Goal: Find specific page/section: Find specific page/section

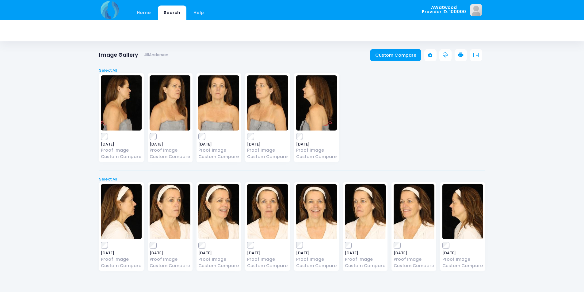
scroll to position [12, 0]
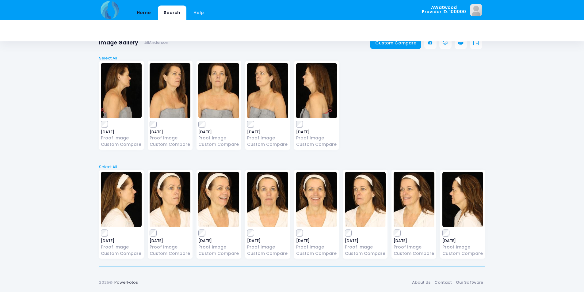
click at [145, 9] on link "Home" at bounding box center [144, 13] width 26 height 14
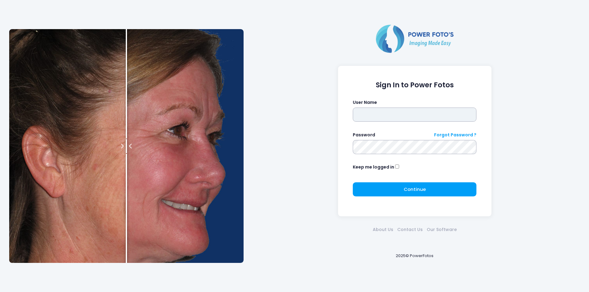
click at [375, 117] on input "text" at bounding box center [415, 115] width 124 height 14
type input "********"
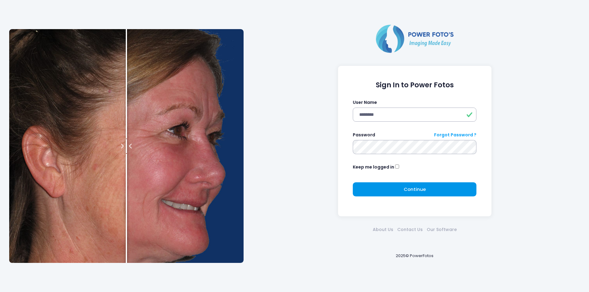
click at [381, 189] on button "Continue Please wait..." at bounding box center [415, 189] width 124 height 14
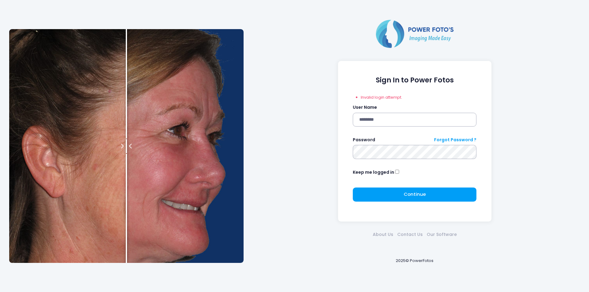
click button "submit" at bounding box center [0, 0] width 0 height 0
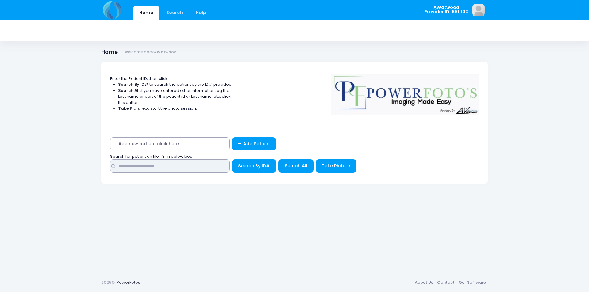
click at [161, 166] on input "text" at bounding box center [170, 165] width 120 height 13
type input "*******"
click at [303, 166] on span "Search All" at bounding box center [295, 166] width 23 height 6
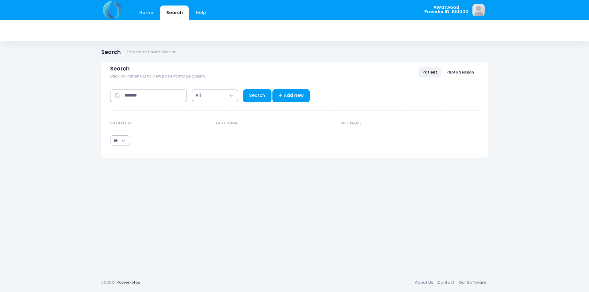
select select "***"
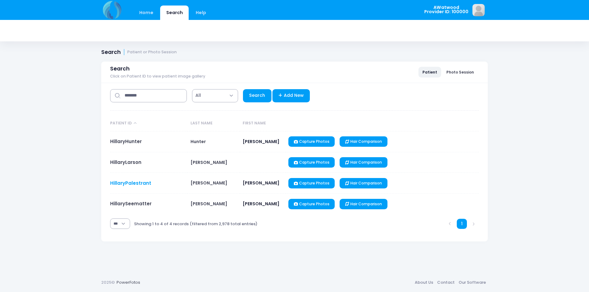
click at [135, 182] on link "HillaryPalestrant" at bounding box center [130, 183] width 41 height 6
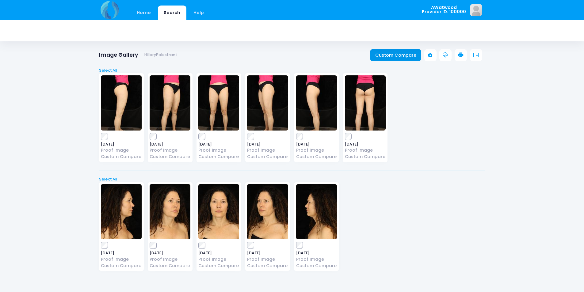
click at [392, 53] on link "Custom Compare" at bounding box center [395, 55] width 51 height 12
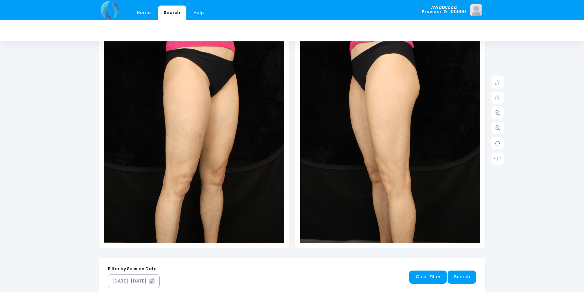
scroll to position [61, 0]
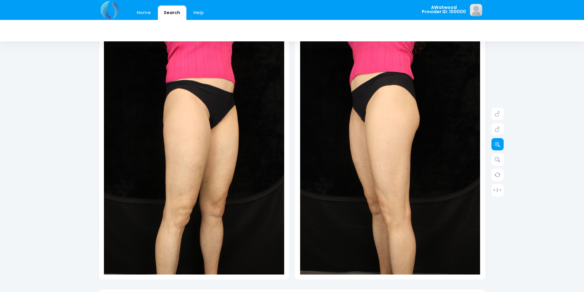
click at [501, 144] on link at bounding box center [497, 144] width 12 height 12
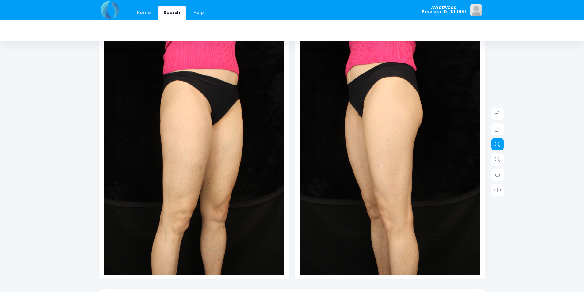
click at [501, 144] on link at bounding box center [497, 144] width 12 height 12
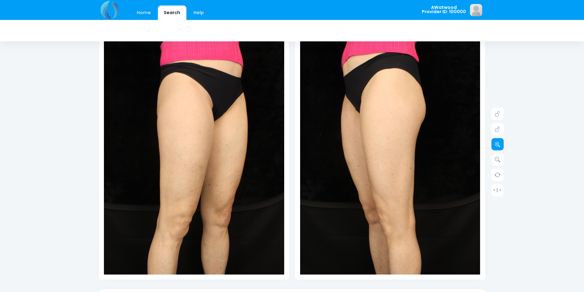
click at [501, 144] on link at bounding box center [497, 144] width 12 height 12
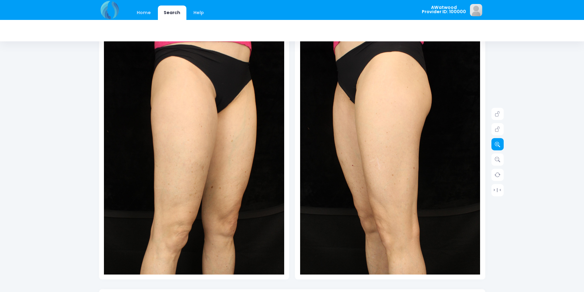
click at [501, 144] on link at bounding box center [497, 144] width 12 height 12
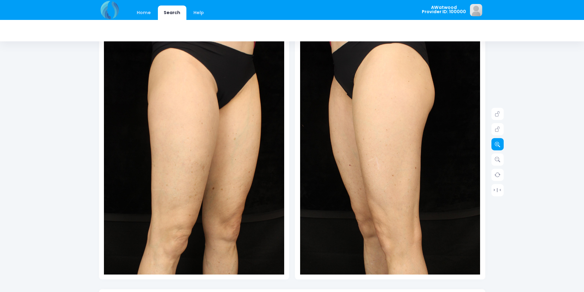
click at [501, 144] on link at bounding box center [497, 144] width 12 height 12
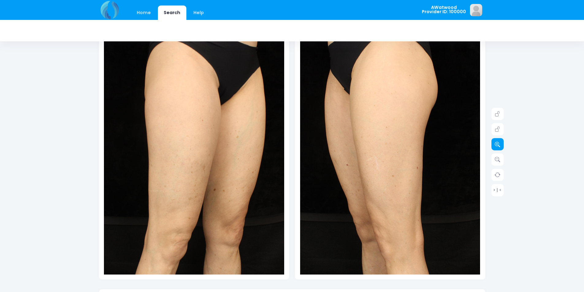
click at [501, 144] on link at bounding box center [497, 144] width 12 height 12
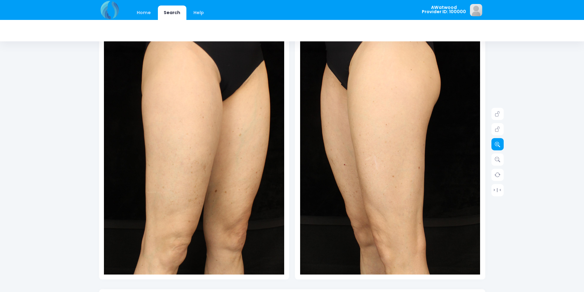
click at [501, 144] on link at bounding box center [497, 144] width 12 height 12
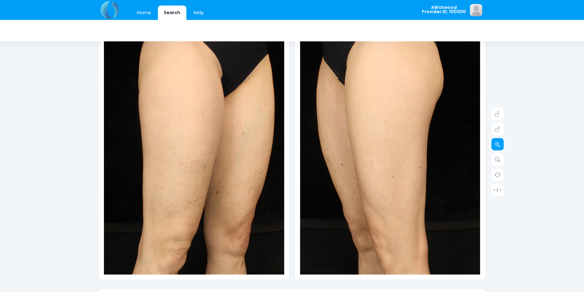
click at [501, 144] on link at bounding box center [497, 144] width 12 height 12
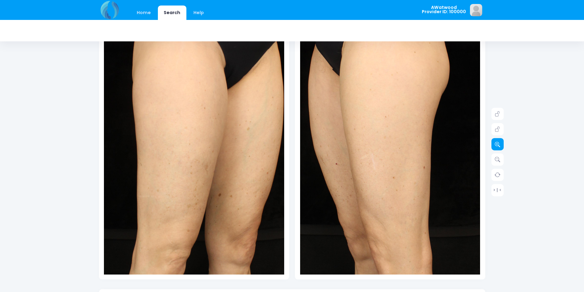
click at [501, 144] on link at bounding box center [497, 144] width 12 height 12
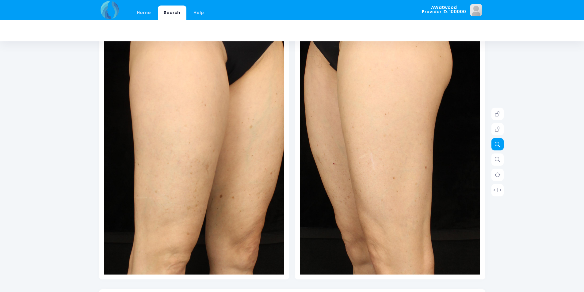
click at [501, 144] on link at bounding box center [497, 144] width 12 height 12
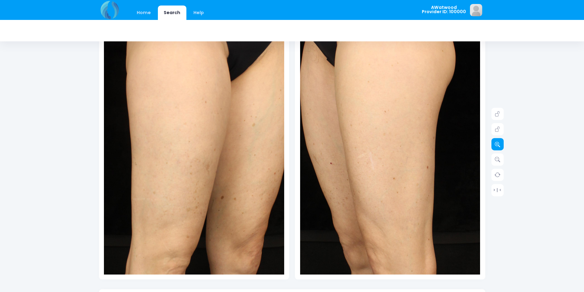
click at [501, 144] on link at bounding box center [497, 144] width 12 height 12
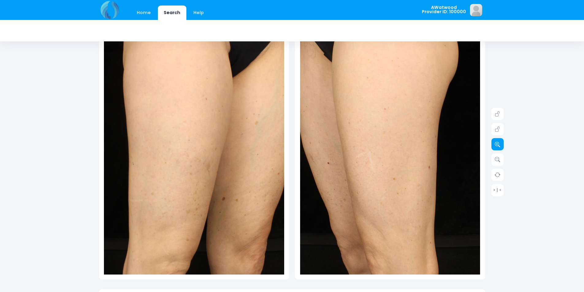
click at [501, 144] on link at bounding box center [497, 144] width 12 height 12
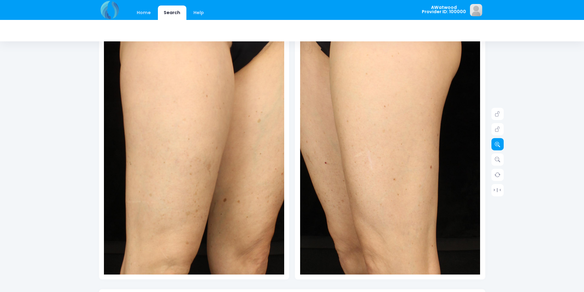
click at [501, 144] on link at bounding box center [497, 144] width 12 height 12
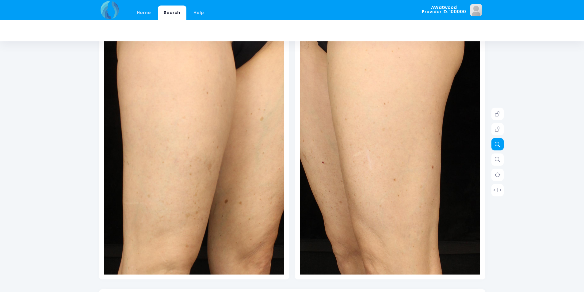
click at [501, 144] on link at bounding box center [497, 144] width 12 height 12
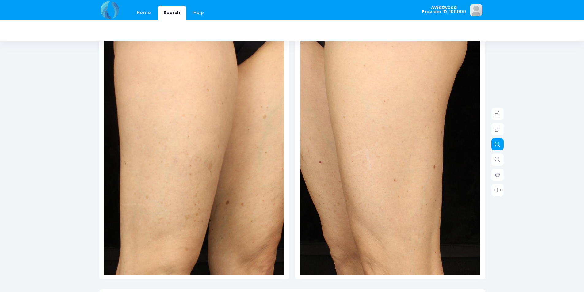
click at [501, 144] on link at bounding box center [497, 144] width 12 height 12
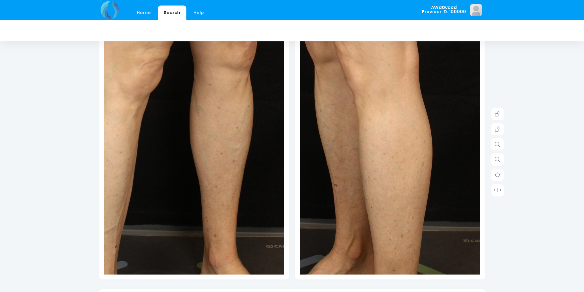
click at [547, 255] on div "Home Search Help AWatwood Logout" at bounding box center [292, 229] width 584 height 580
